Goal: Information Seeking & Learning: Learn about a topic

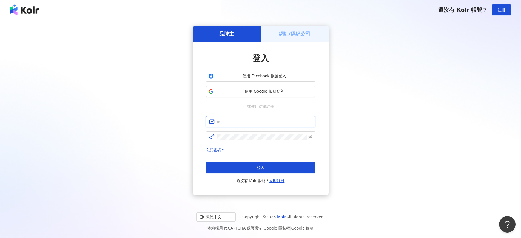
click at [227, 121] on input "text" at bounding box center [264, 122] width 95 height 6
type input "**********"
click at [244, 142] on span at bounding box center [261, 137] width 110 height 11
click button "登入" at bounding box center [261, 167] width 110 height 11
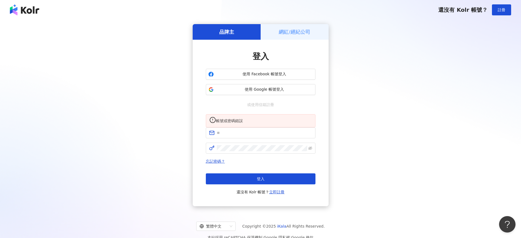
click at [245, 135] on span at bounding box center [261, 133] width 110 height 11
click at [244, 135] on span at bounding box center [261, 133] width 110 height 11
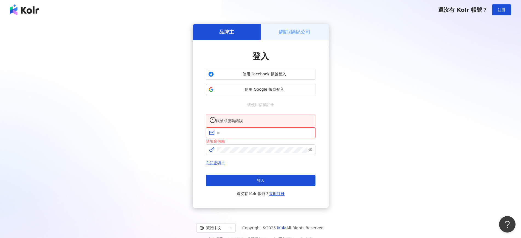
click at [244, 136] on input "text" at bounding box center [264, 133] width 95 height 6
type input "**********"
click at [245, 156] on span at bounding box center [261, 150] width 110 height 11
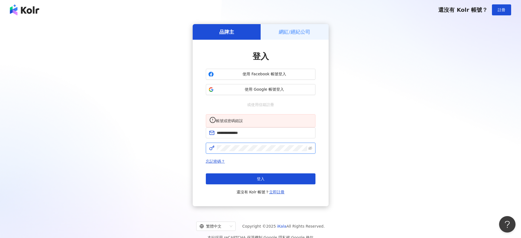
click button "登入" at bounding box center [261, 179] width 110 height 11
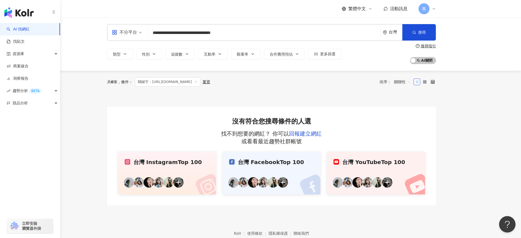
click at [20, 27] on link "AI 找網紅" at bounding box center [18, 29] width 23 height 5
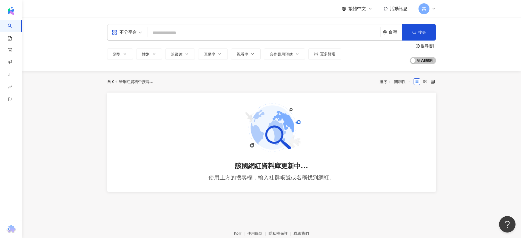
click at [228, 29] on input "search" at bounding box center [264, 33] width 229 height 10
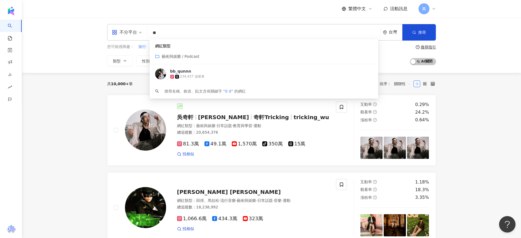
type input "*"
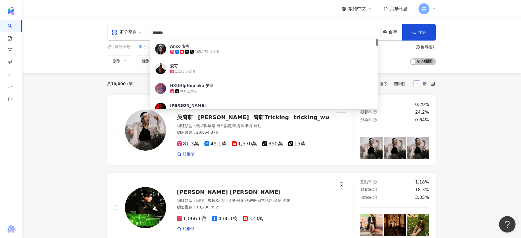
type input "****"
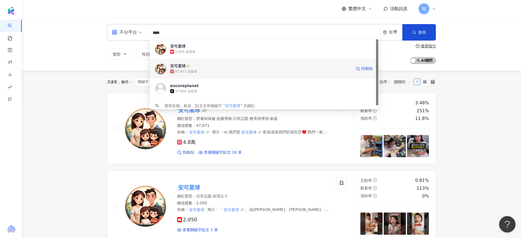
click at [200, 72] on div "47,871 追蹤者" at bounding box center [261, 71] width 182 height 5
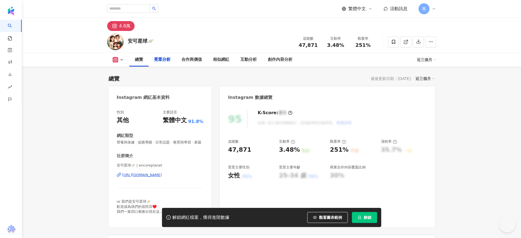
click at [361, 214] on button "解鎖" at bounding box center [364, 217] width 25 height 11
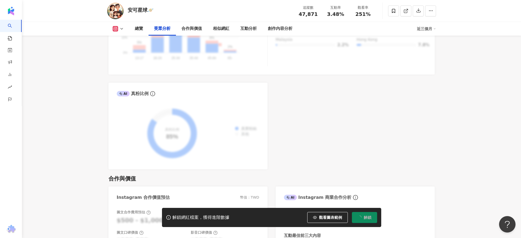
click at [391, 10] on icon at bounding box center [393, 11] width 5 height 5
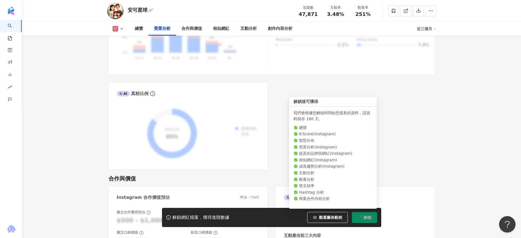
scroll to position [446, 0]
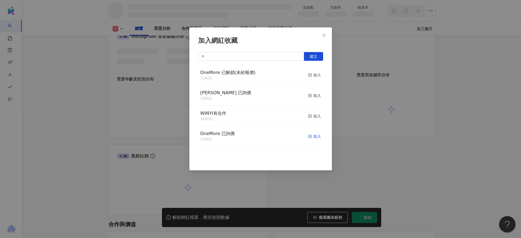
click at [312, 138] on div "加入" at bounding box center [314, 137] width 13 height 6
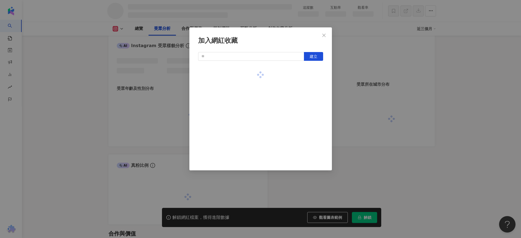
scroll to position [424, 0]
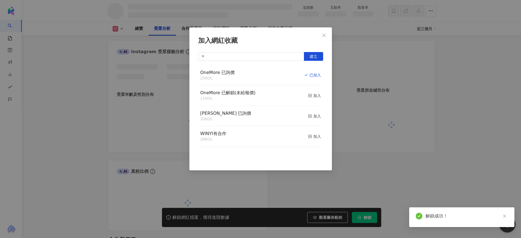
click at [319, 36] on span "Close" at bounding box center [324, 35] width 11 height 4
click at [322, 36] on div "加入網紅收藏 建立 OneMore 已詢價 25 KOL 已加入 OneMore 已解鎖(未給報價) 11 KOL 加入 WINYI 已詢價 30 KOL 加…" at bounding box center [260, 119] width 521 height 238
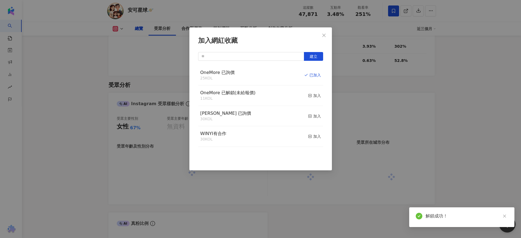
click at [323, 35] on div "加入網紅收藏 建立 OneMore 已詢價 25 KOL 已加入 OneMore 已解鎖(未給報價) 11 KOL 加入 WINYI 已詢價 30 KOL 加…" at bounding box center [260, 119] width 521 height 238
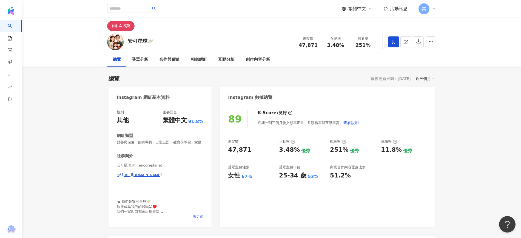
scroll to position [34, 0]
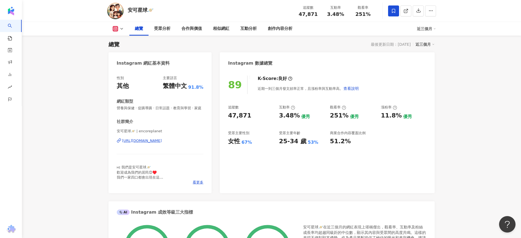
drag, startPoint x: 465, startPoint y: 117, endPoint x: 441, endPoint y: 115, distance: 23.6
